Goal: Task Accomplishment & Management: Use online tool/utility

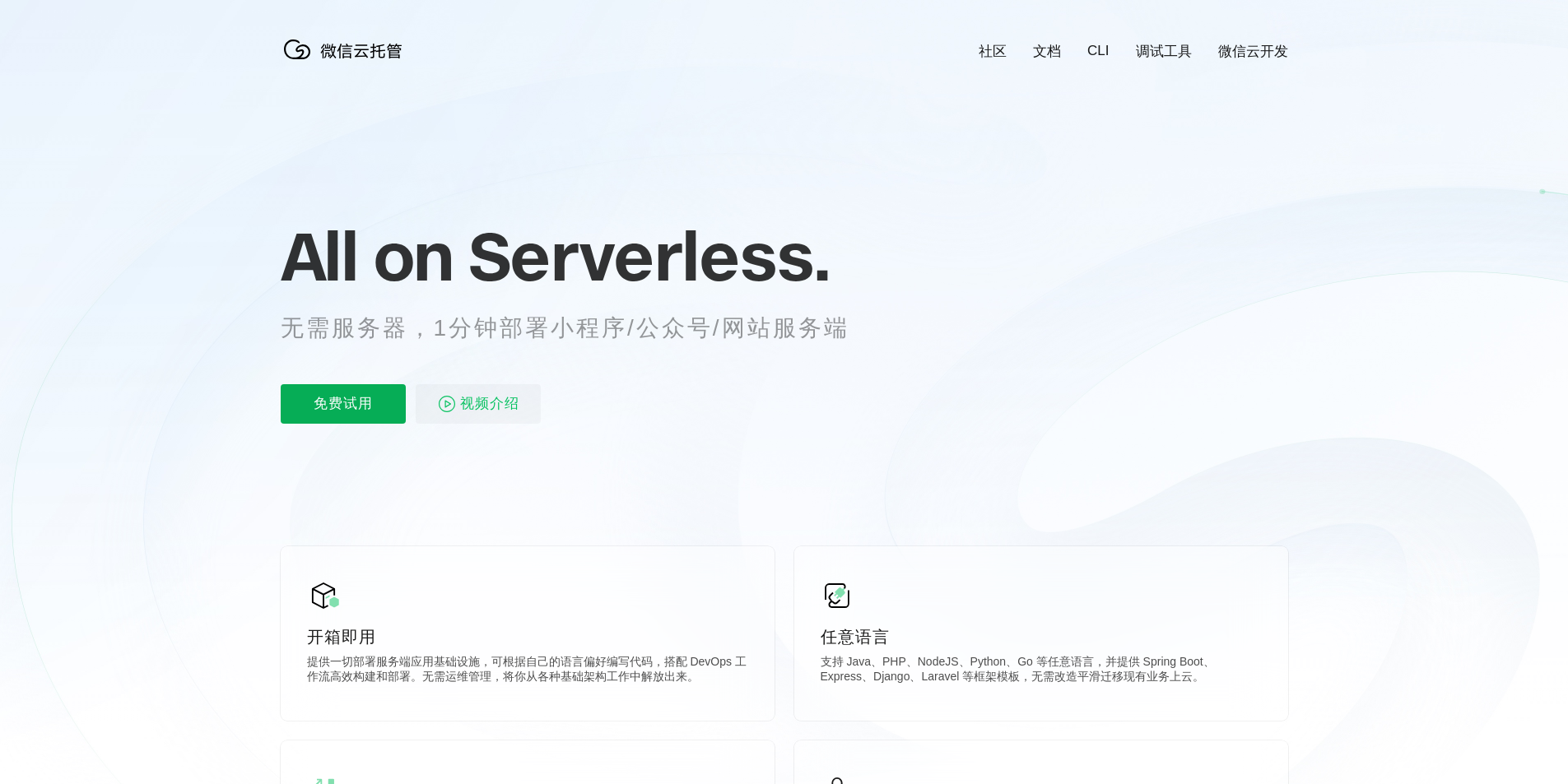
scroll to position [0, 2927]
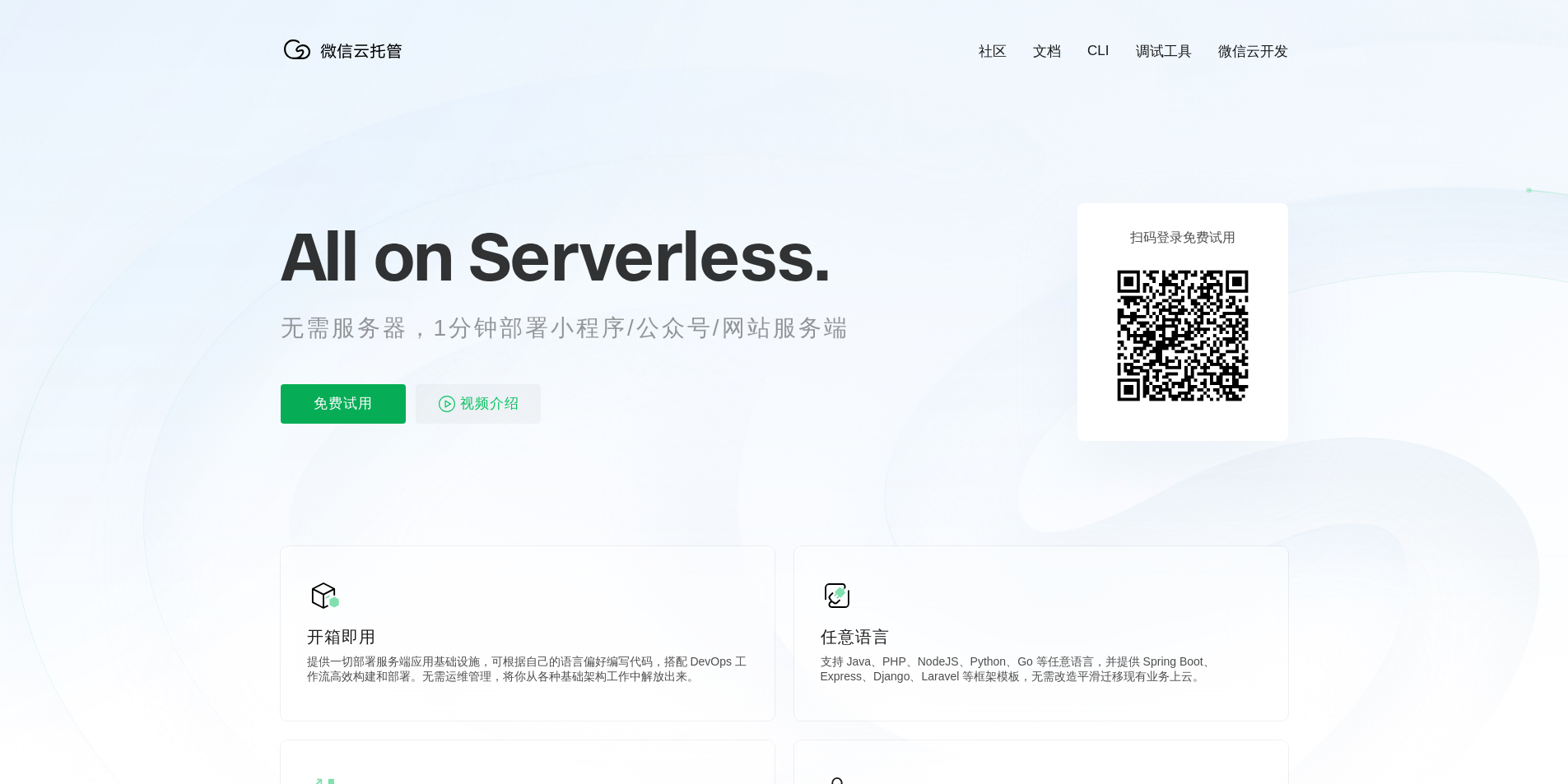
click at [318, 392] on p "免费试用" at bounding box center [344, 403] width 125 height 40
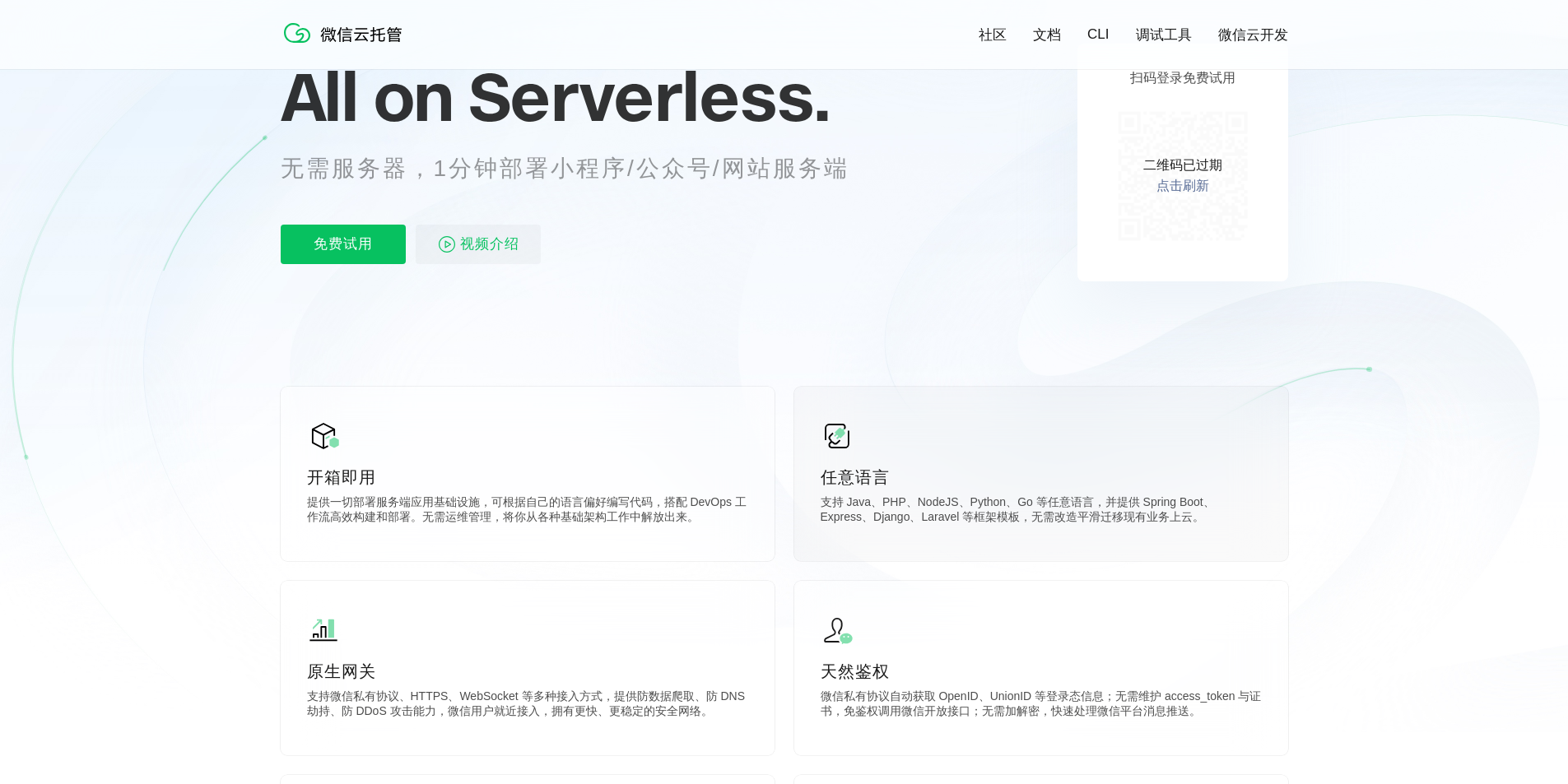
scroll to position [329, 0]
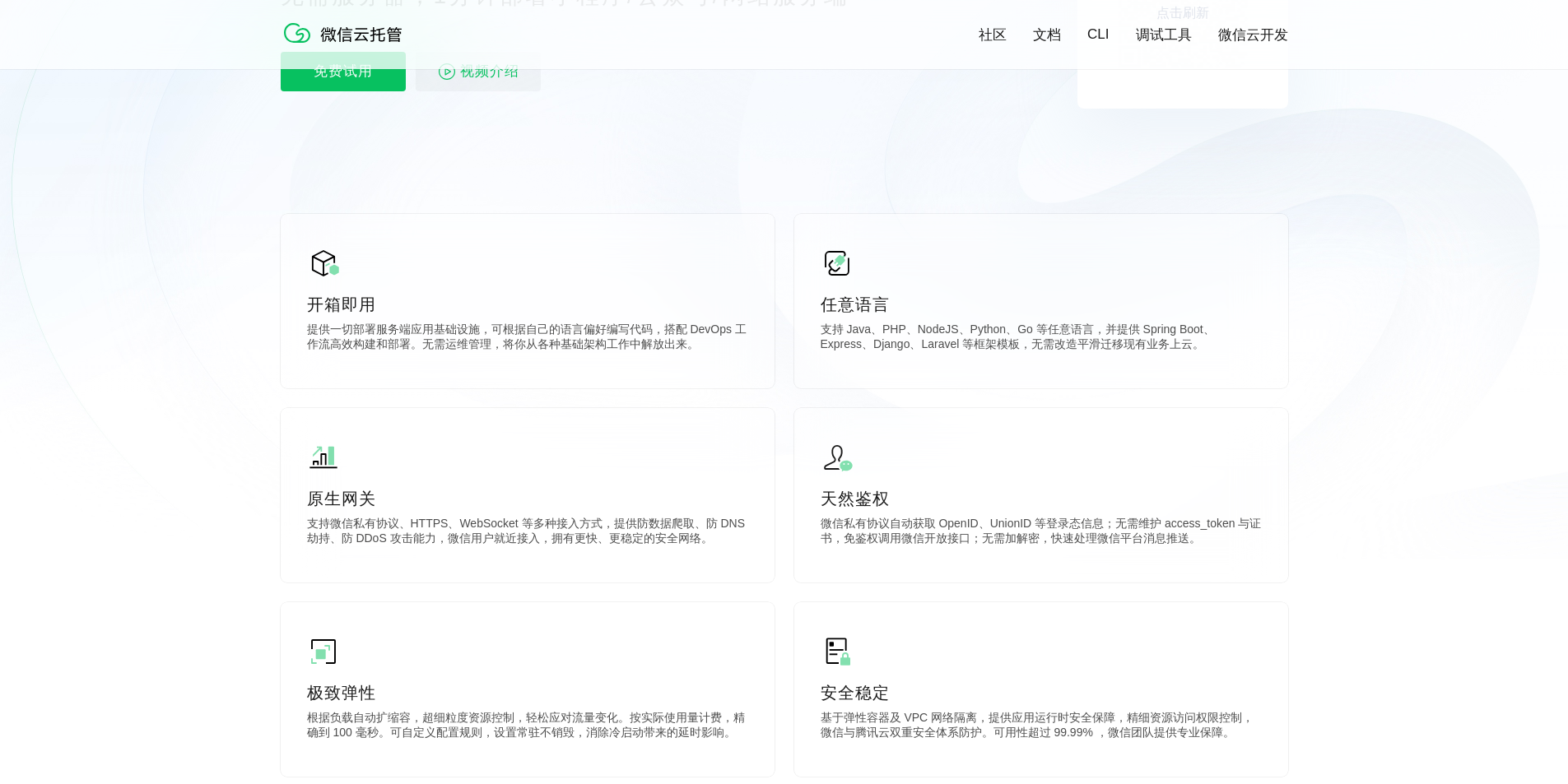
click at [181, 477] on icon at bounding box center [784, 115] width 1580 height 889
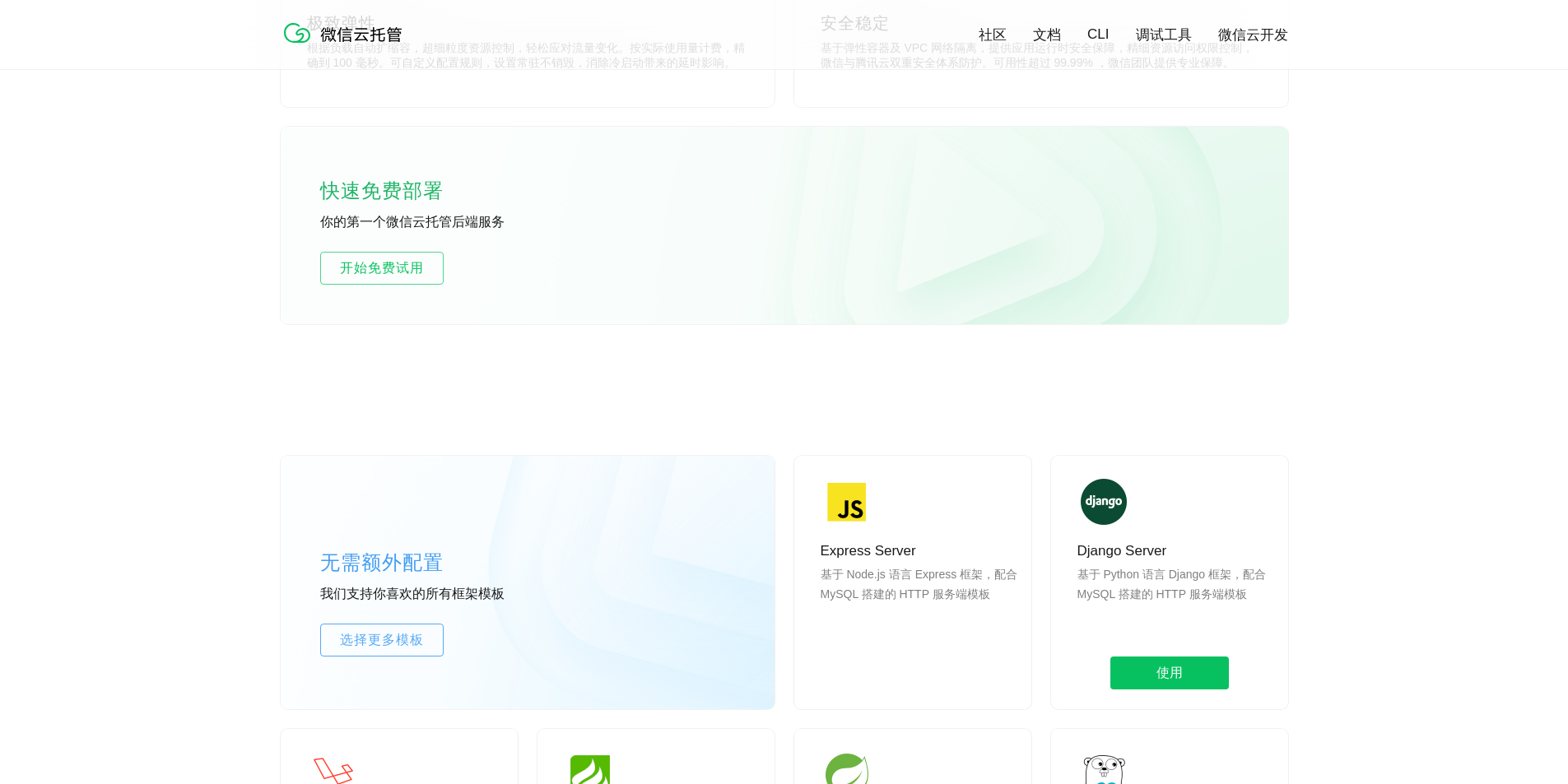
scroll to position [906, 0]
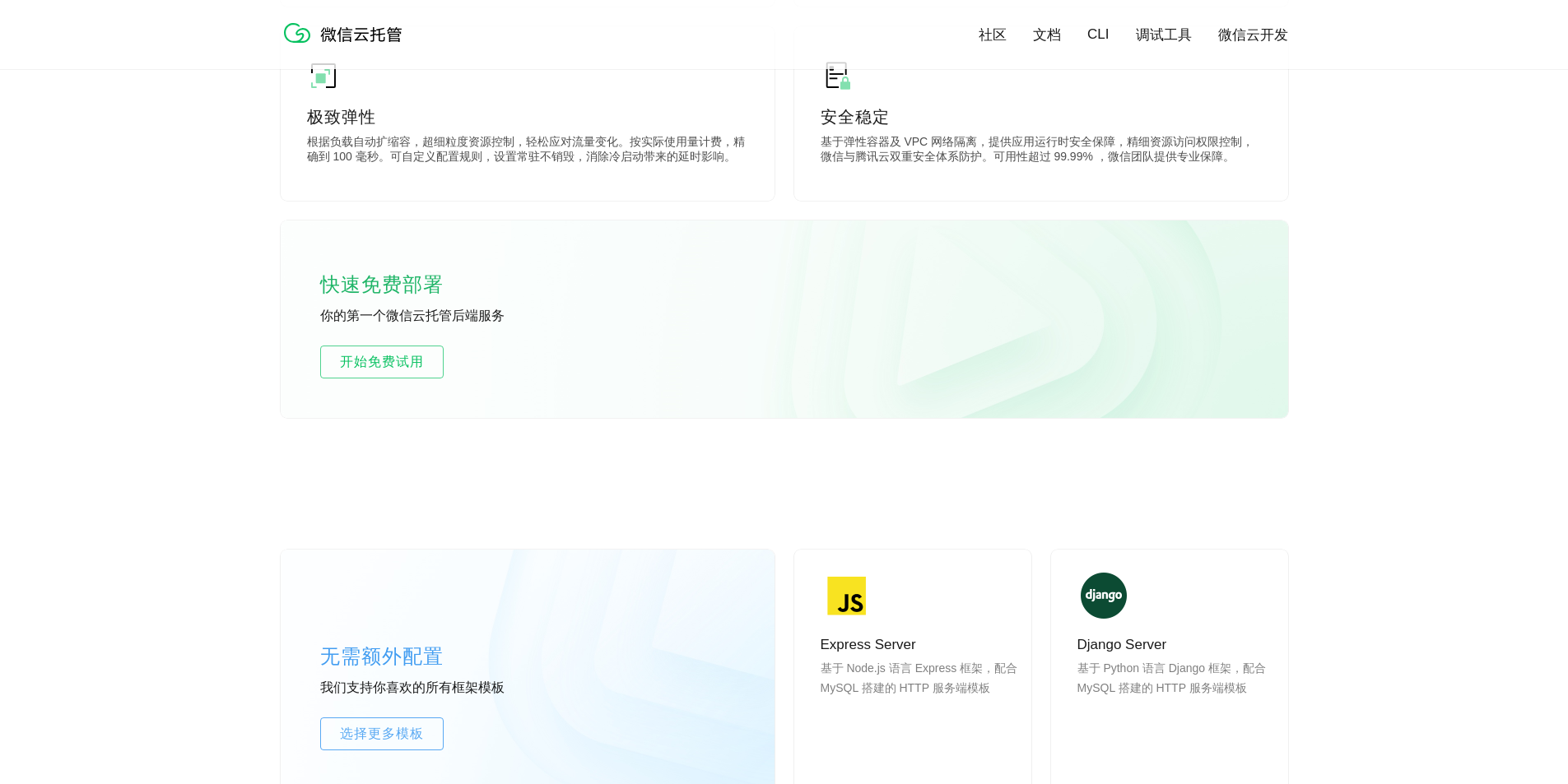
click at [405, 397] on div "快速免费部署 你的第一个微信云托管后端服务 开始免费试用" at bounding box center [785, 319] width 1008 height 197
drag, startPoint x: 398, startPoint y: 364, endPoint x: 387, endPoint y: 357, distance: 13.0
click at [392, 361] on span "开始免费试用" at bounding box center [381, 362] width 122 height 19
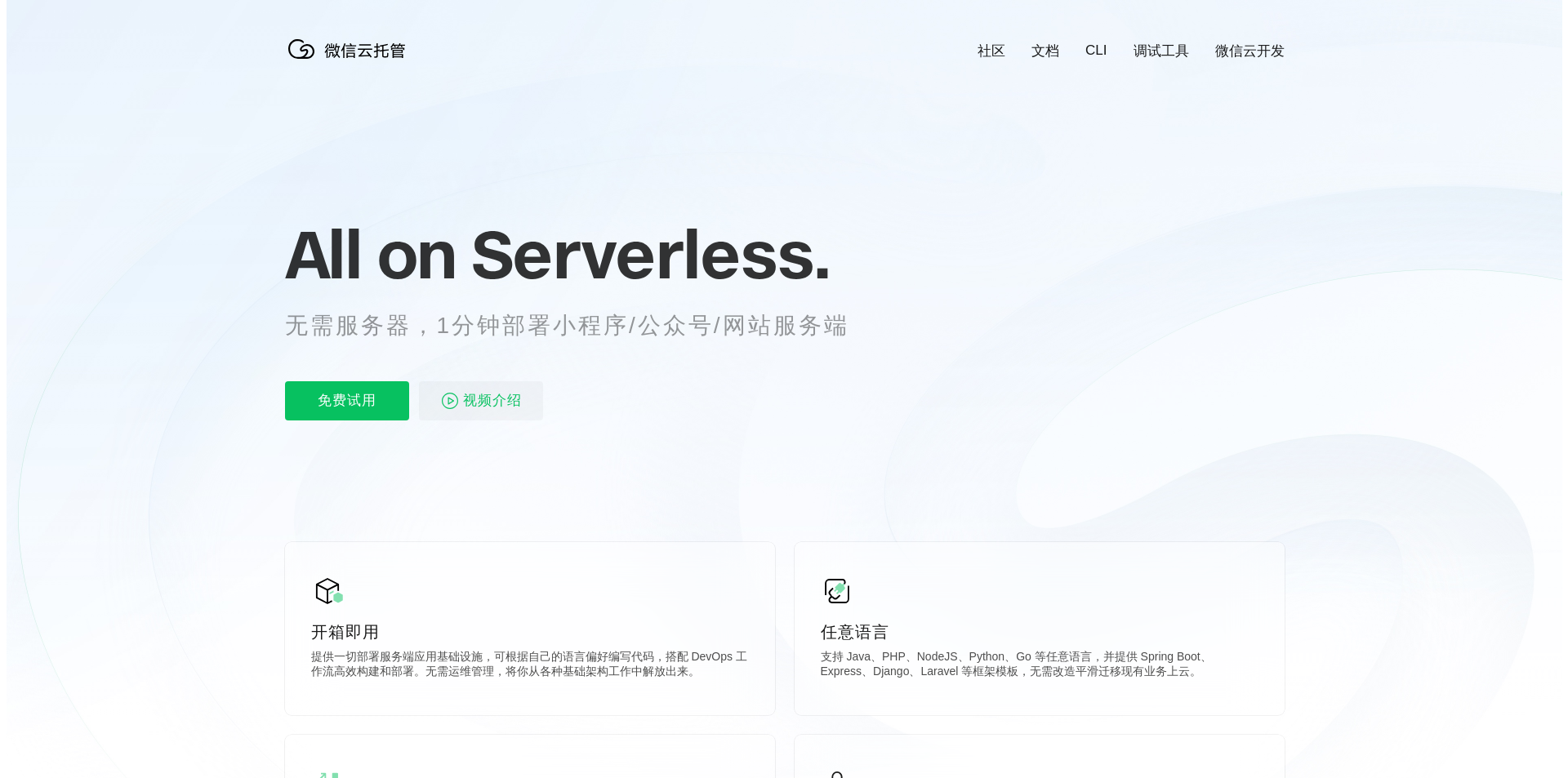
scroll to position [0, 2904]
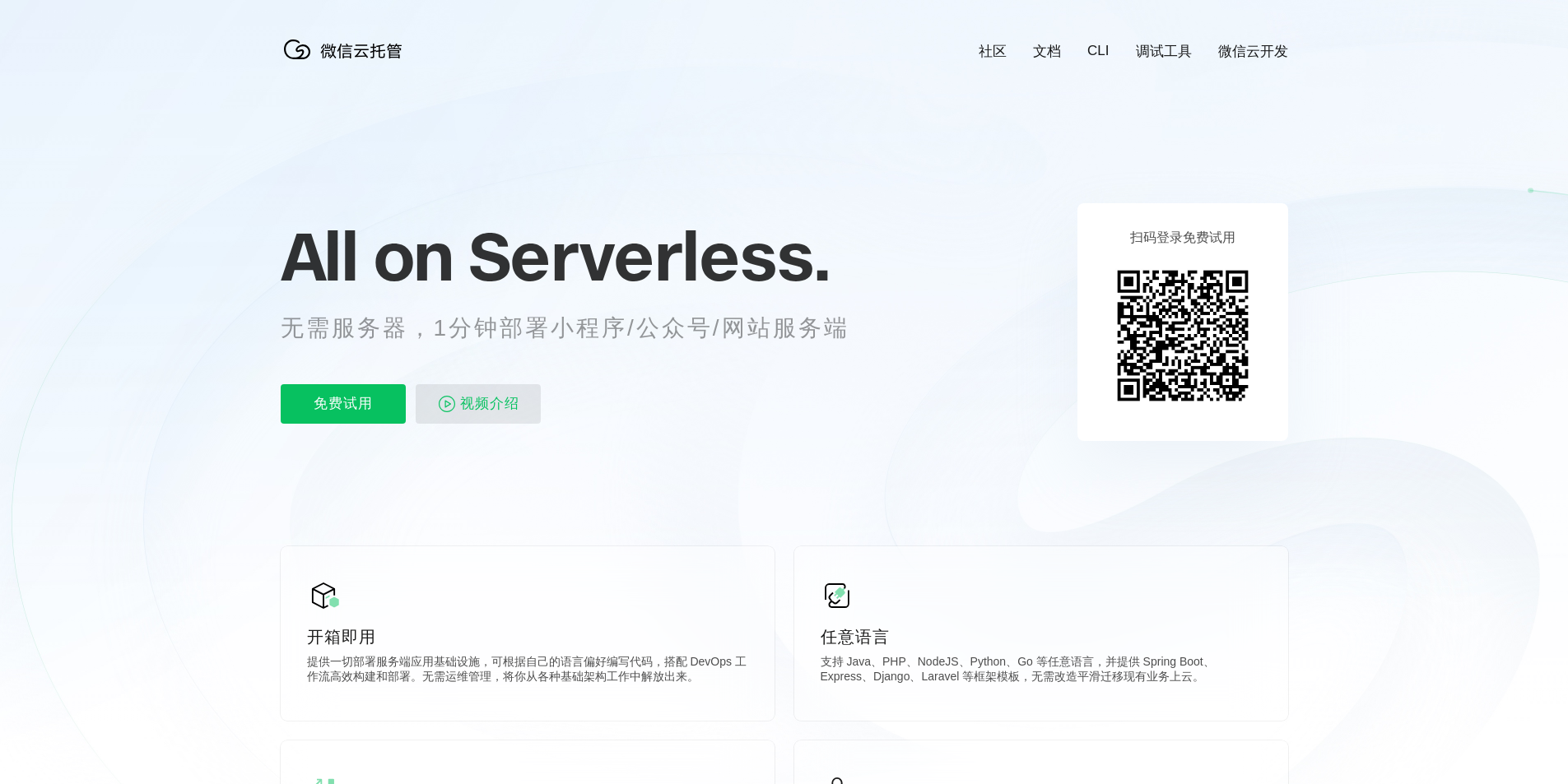
click at [492, 402] on span "视频介绍" at bounding box center [489, 403] width 59 height 40
